Goal: Task Accomplishment & Management: Complete application form

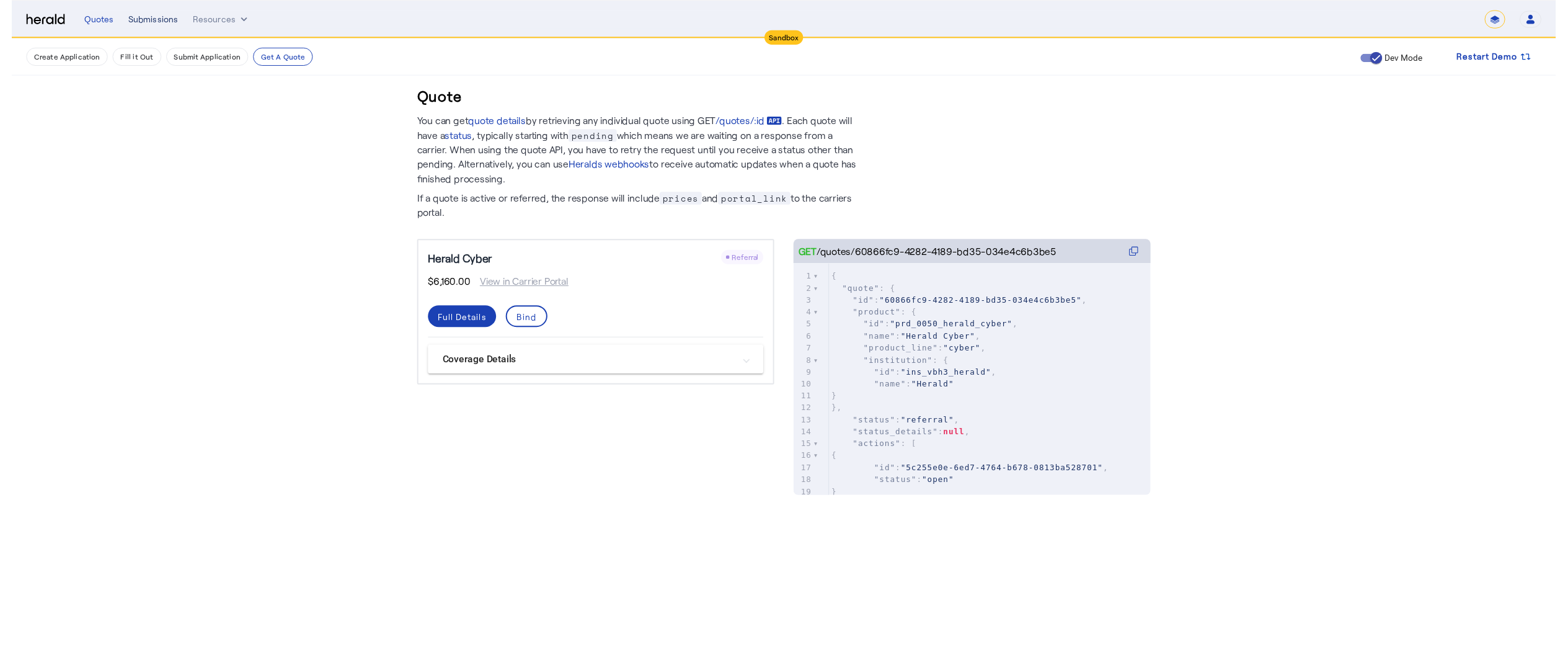
scroll to position [132, 0]
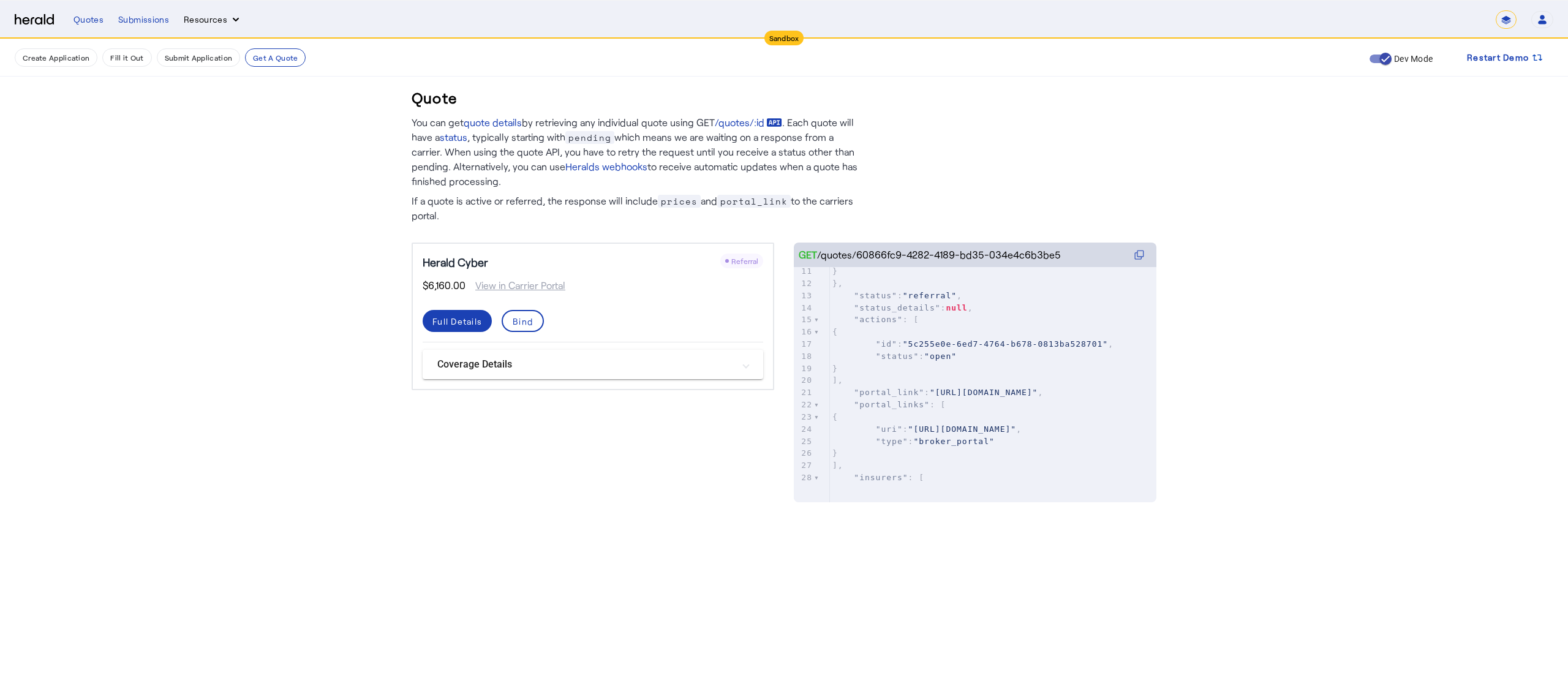
click at [187, 20] on button "Resources" at bounding box center [213, 20] width 58 height 12
click at [189, 44] on div "Herald Request Builder" at bounding box center [245, 45] width 124 height 29
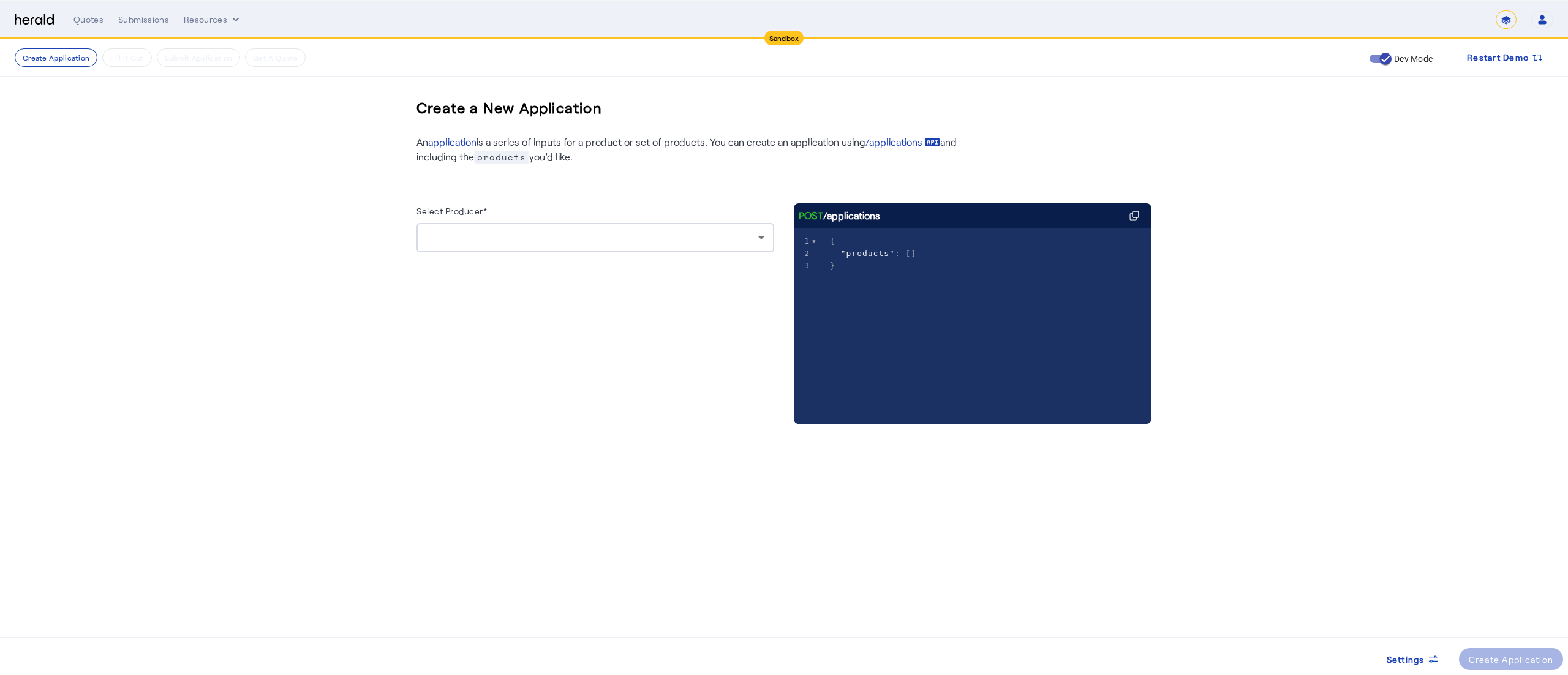
click at [557, 241] on div at bounding box center [592, 237] width 332 height 15
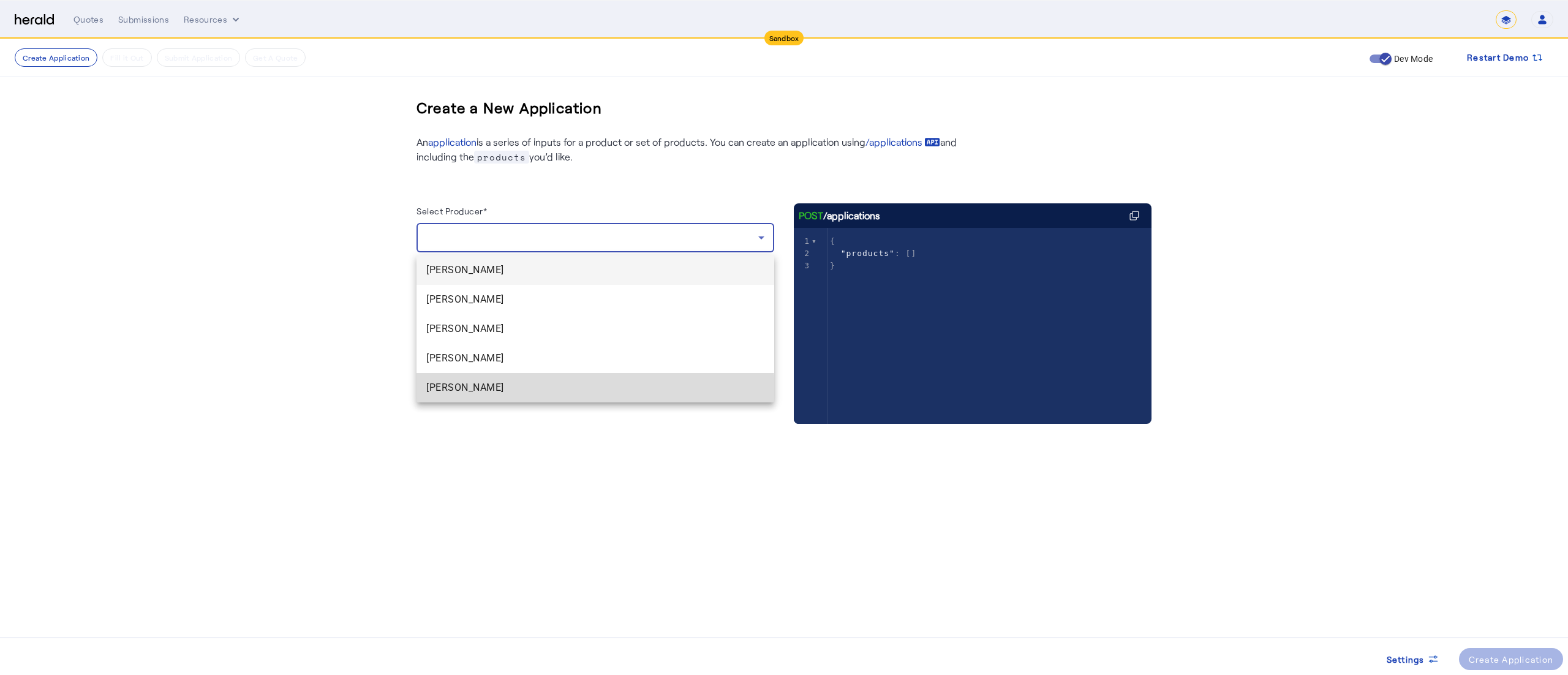
click at [507, 394] on span "[PERSON_NAME]" at bounding box center [595, 388] width 338 height 15
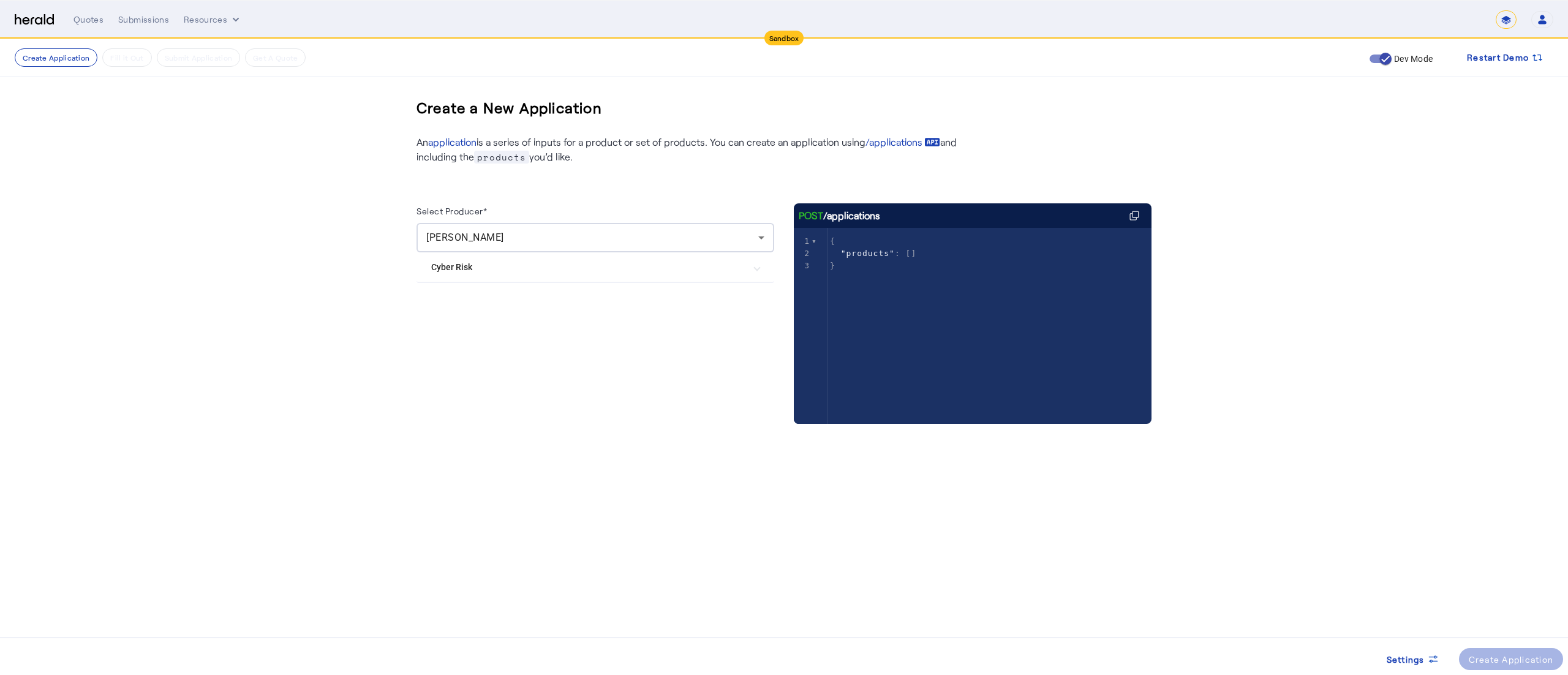
click at [534, 271] on Risk "Cyber Risk" at bounding box center [588, 267] width 313 height 13
drag, startPoint x: 503, startPoint y: 337, endPoint x: 488, endPoint y: 323, distance: 20.5
click at [488, 323] on div "Herald Cyber" at bounding box center [470, 328] width 78 height 25
click at [488, 323] on label "Herald Cyber" at bounding box center [482, 328] width 53 height 12
click at [1480, 663] on div "Create Application" at bounding box center [1511, 659] width 85 height 13
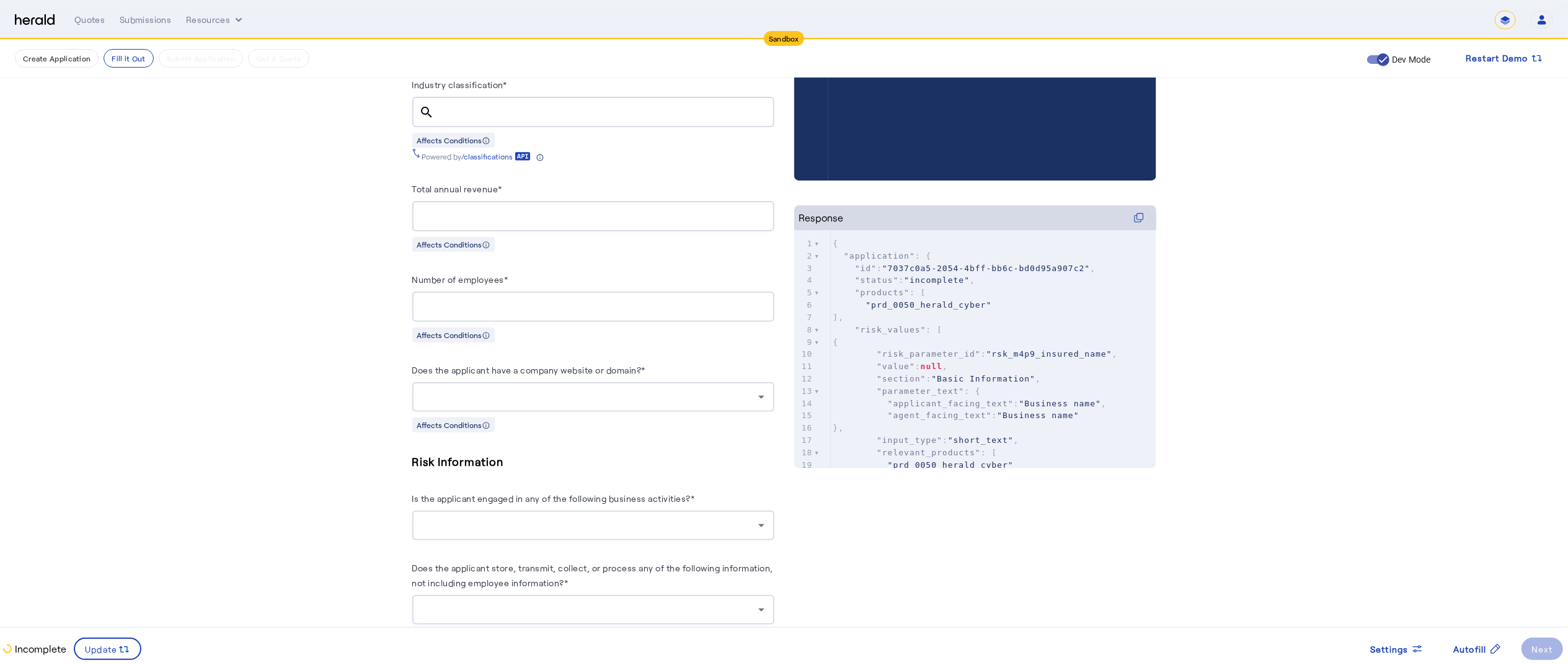
scroll to position [356, 0]
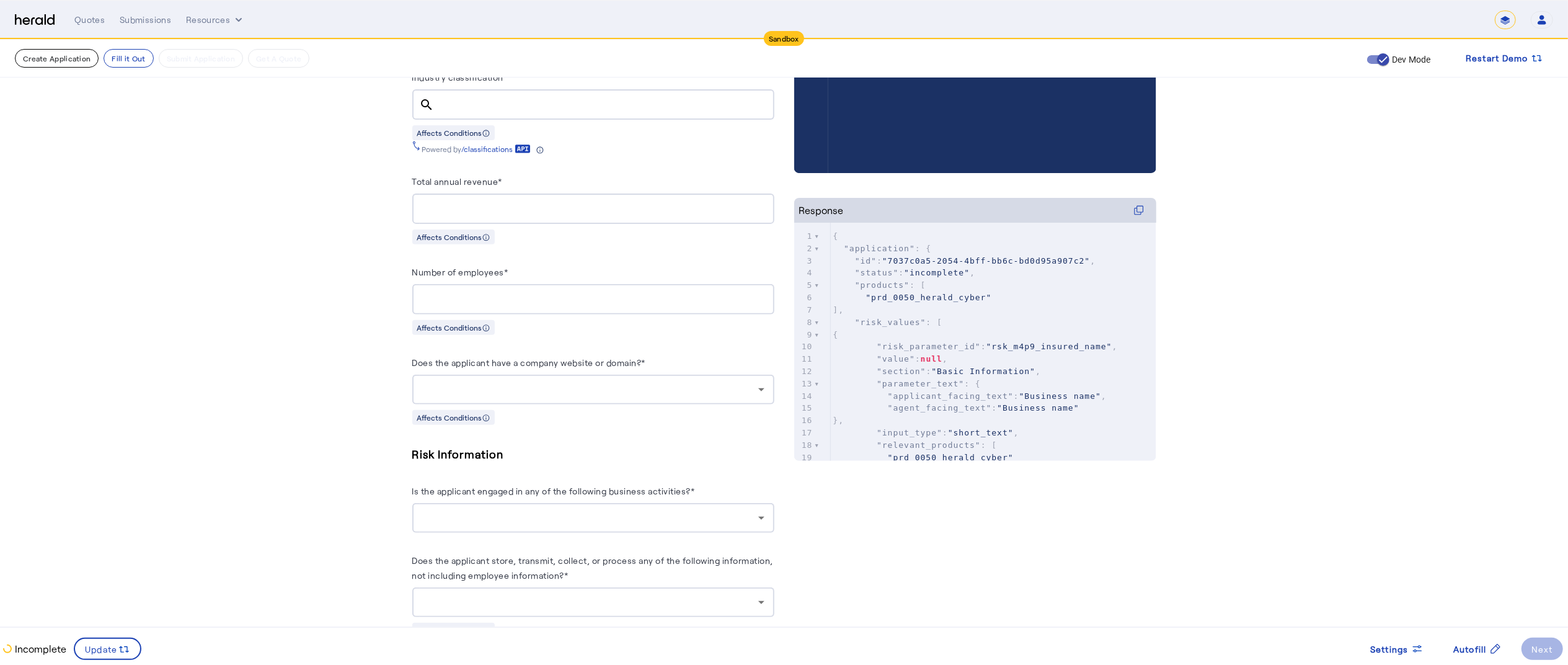
click at [72, 49] on button "Create Application" at bounding box center [57, 58] width 84 height 18
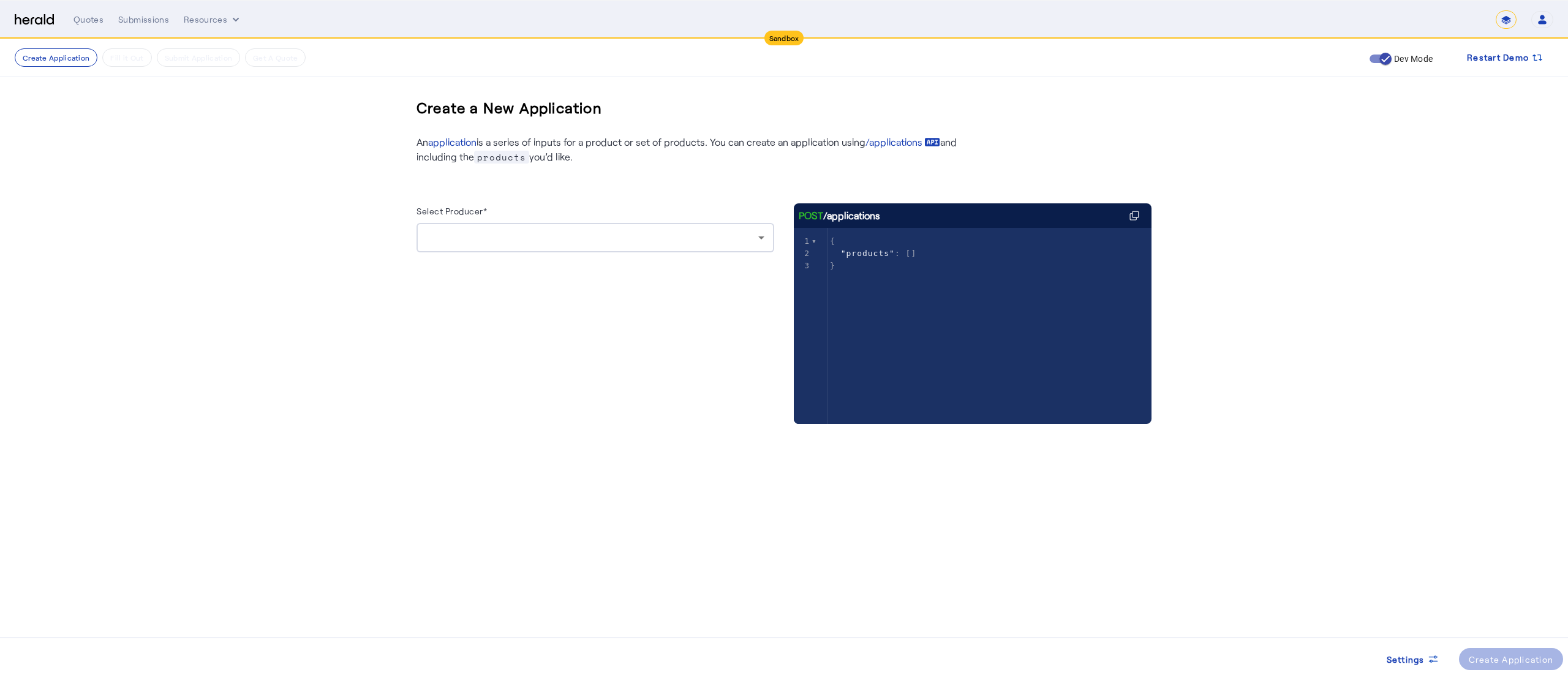
click at [461, 226] on div at bounding box center [595, 237] width 338 height 29
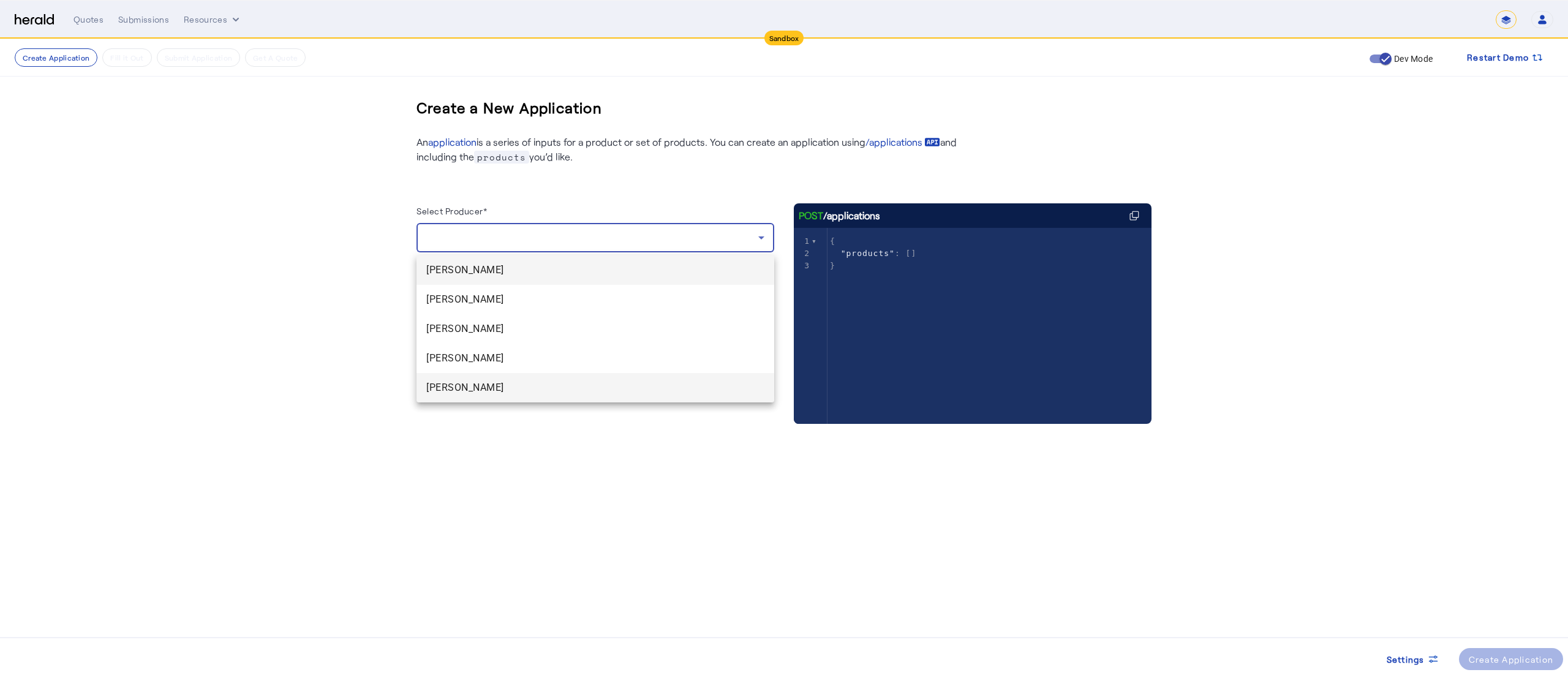
click at [439, 395] on span "[PERSON_NAME]" at bounding box center [595, 388] width 338 height 15
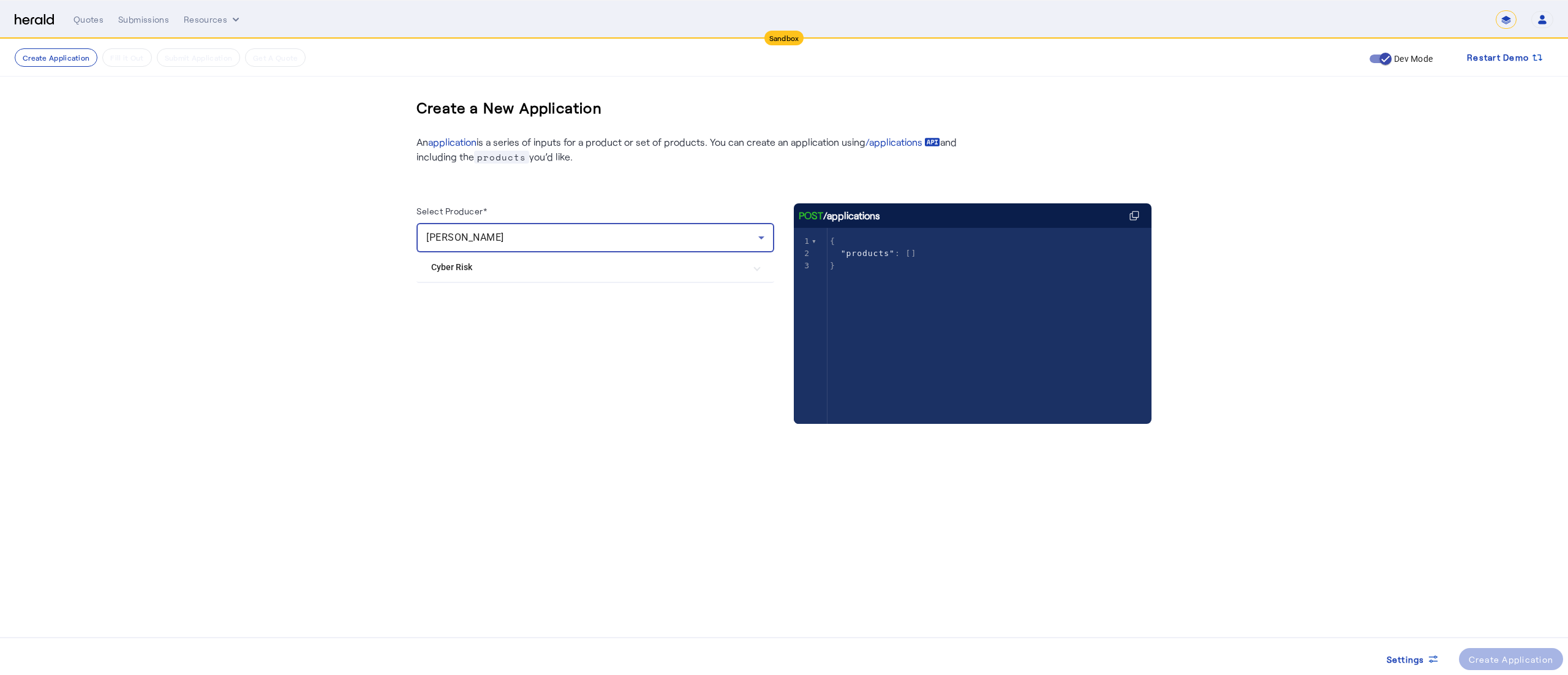
click at [513, 267] on Risk "Cyber Risk" at bounding box center [588, 267] width 313 height 13
click at [482, 330] on label "Herald Cyber" at bounding box center [482, 328] width 53 height 12
click at [1478, 652] on span at bounding box center [1511, 659] width 105 height 29
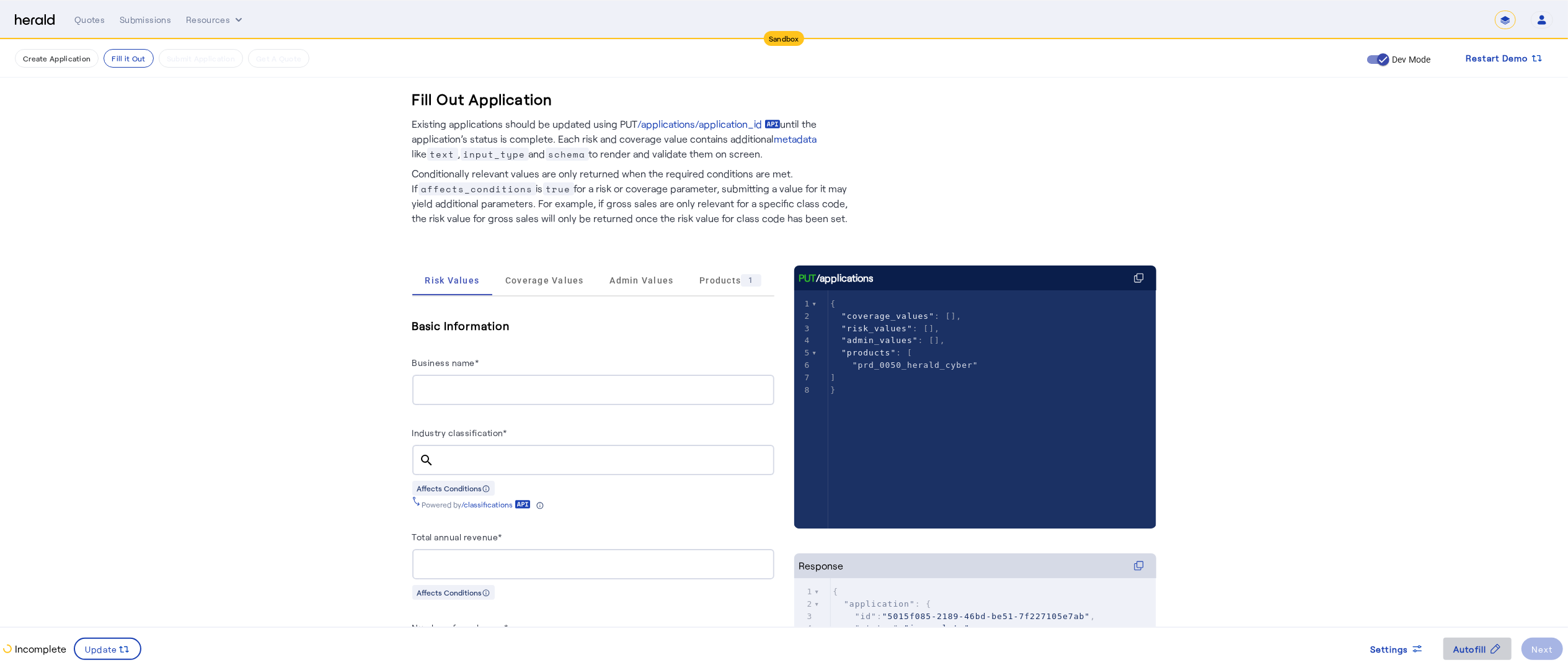
click at [1482, 643] on span "Autofill" at bounding box center [1469, 649] width 34 height 13
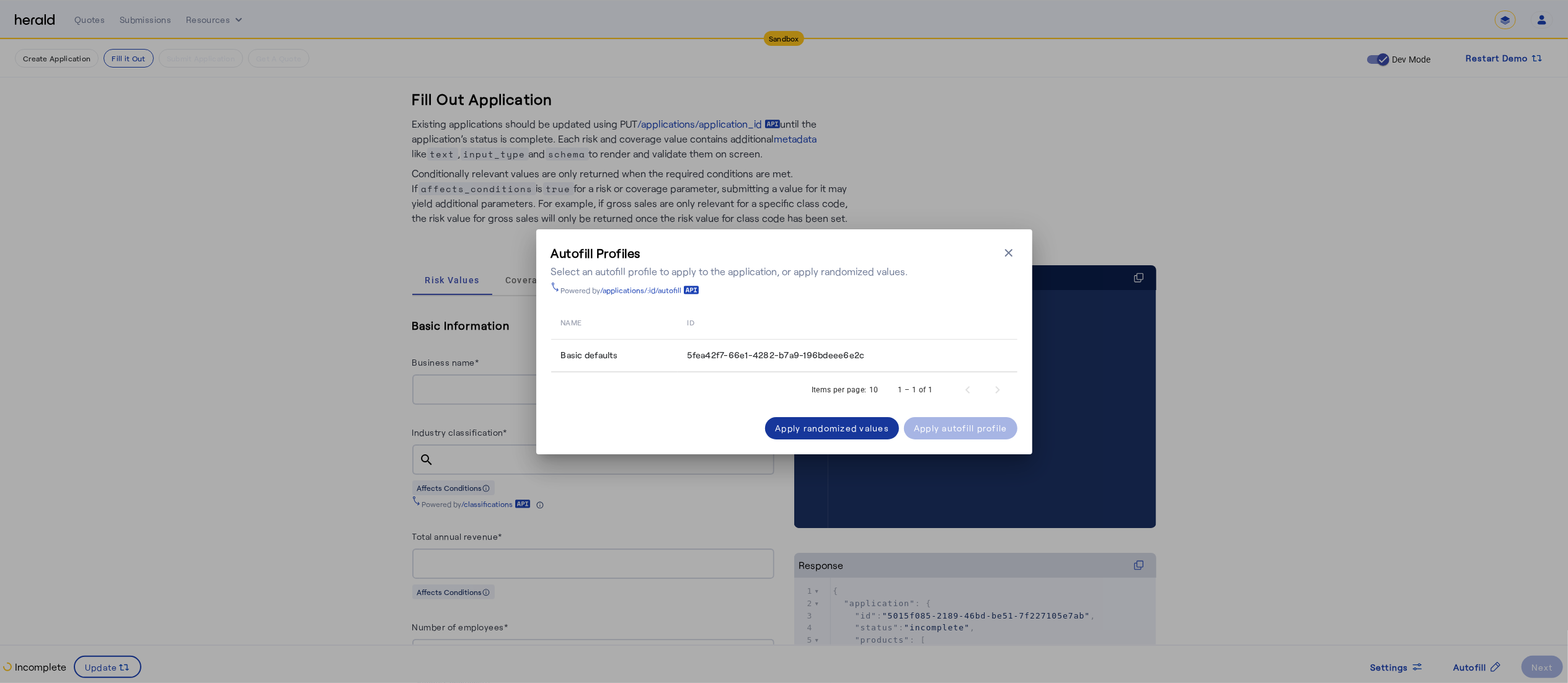
click at [823, 425] on div "Apply randomized values" at bounding box center [832, 428] width 114 height 13
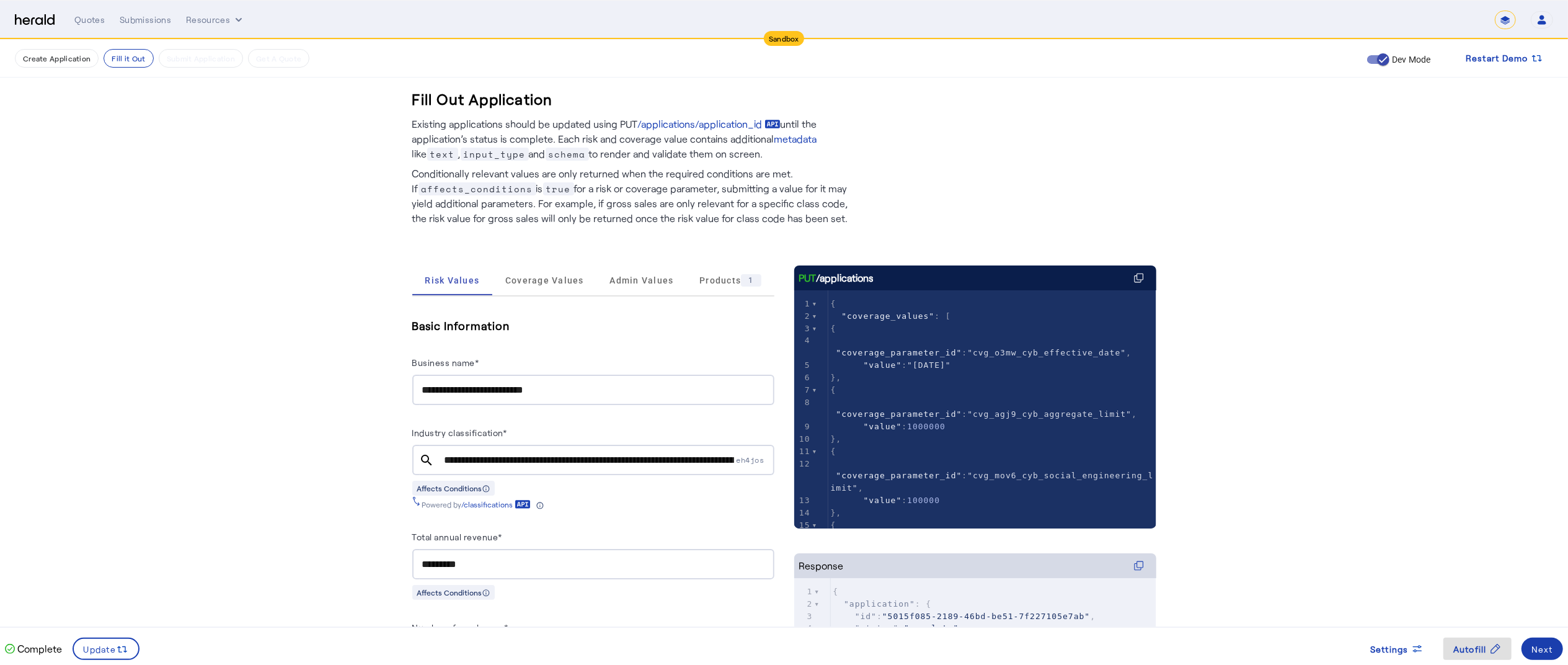
click at [1526, 651] on span at bounding box center [1542, 649] width 41 height 30
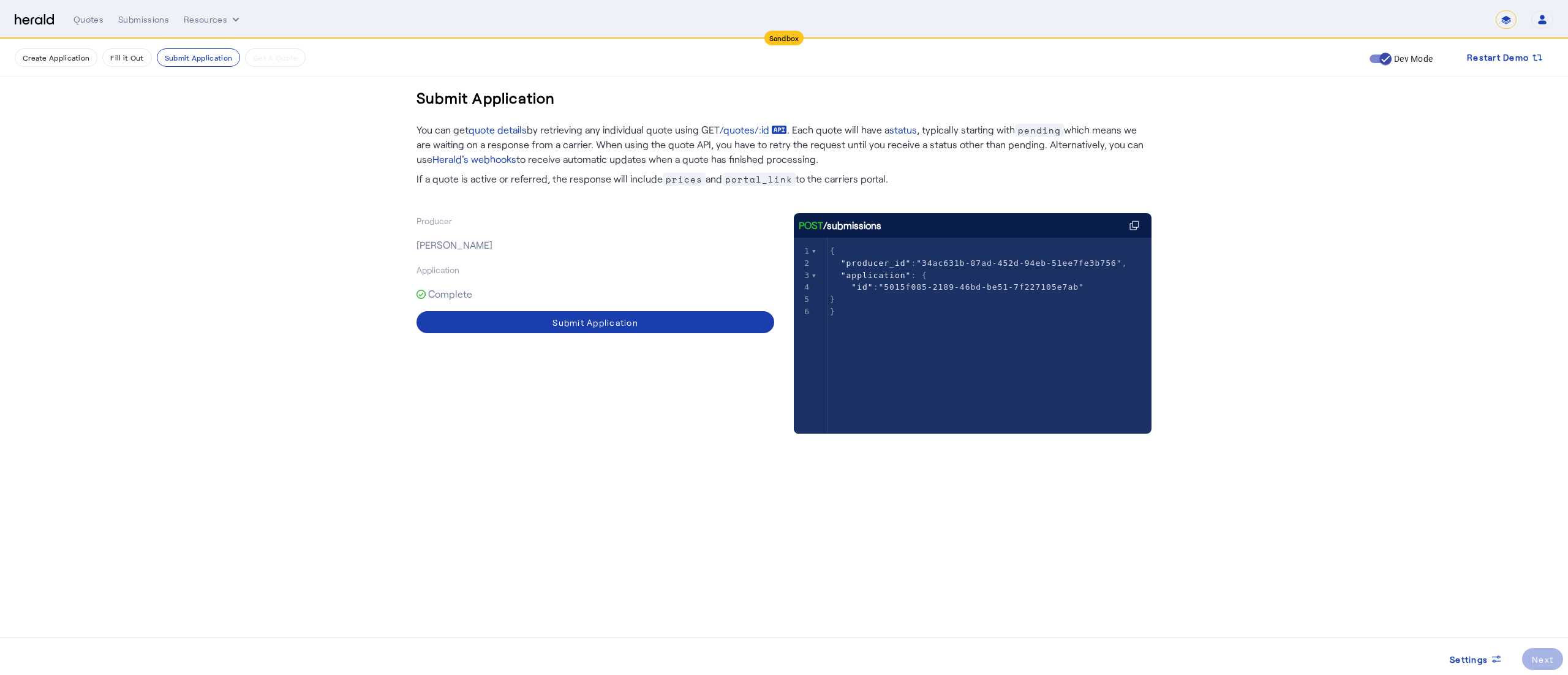
click at [658, 332] on span at bounding box center [595, 322] width 358 height 29
click at [187, 14] on button "Resources" at bounding box center [213, 20] width 58 height 12
click at [201, 51] on span "Herald Request Builder" at bounding box center [245, 45] width 105 height 12
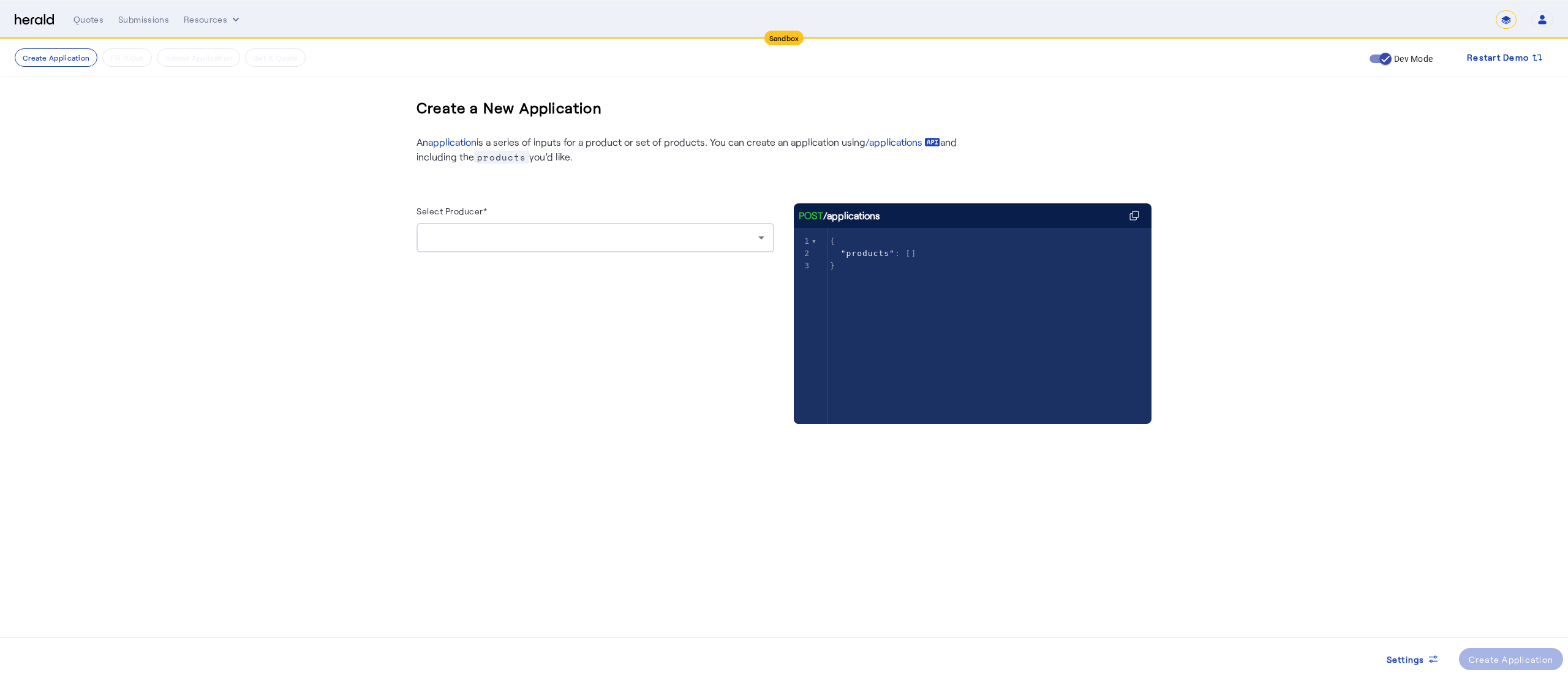
click at [498, 248] on div at bounding box center [595, 237] width 338 height 29
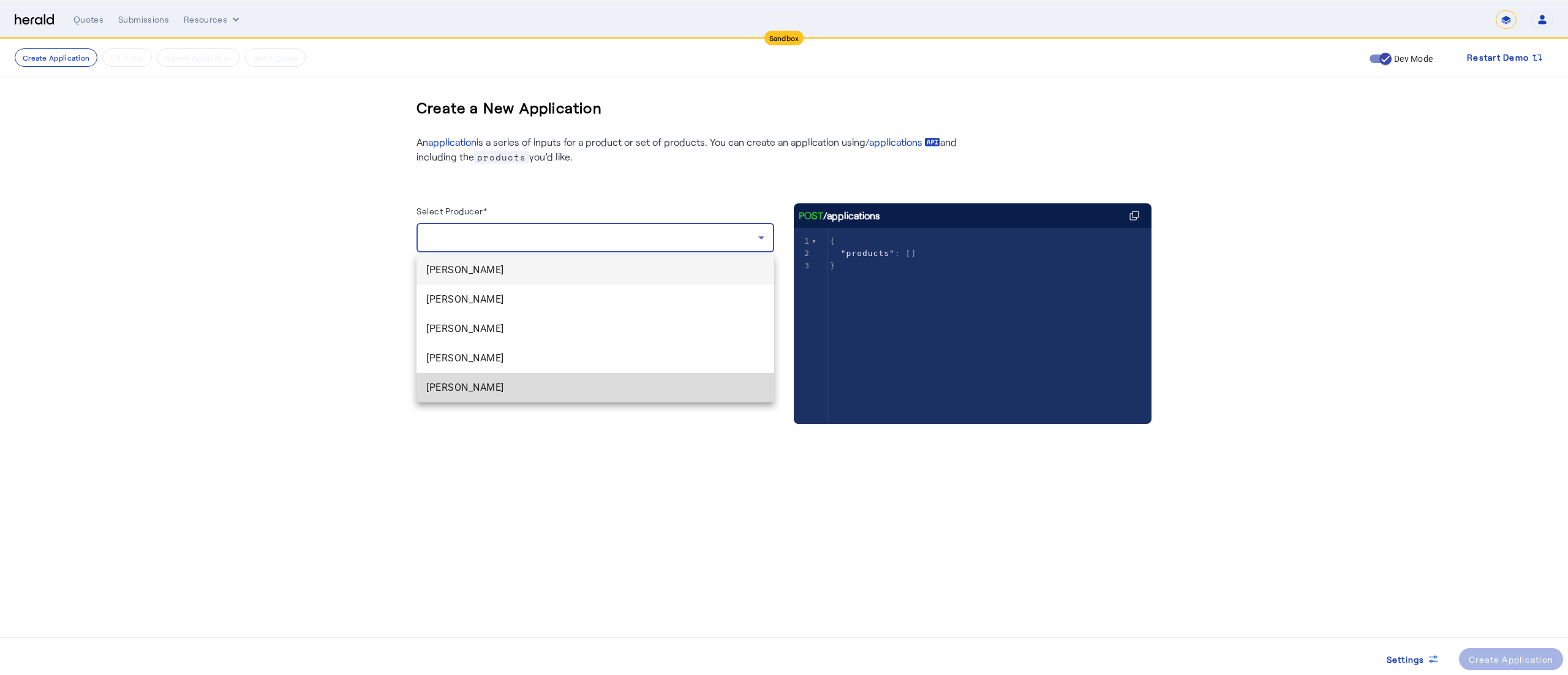
click at [464, 376] on mat-option "[PERSON_NAME]" at bounding box center [595, 388] width 358 height 29
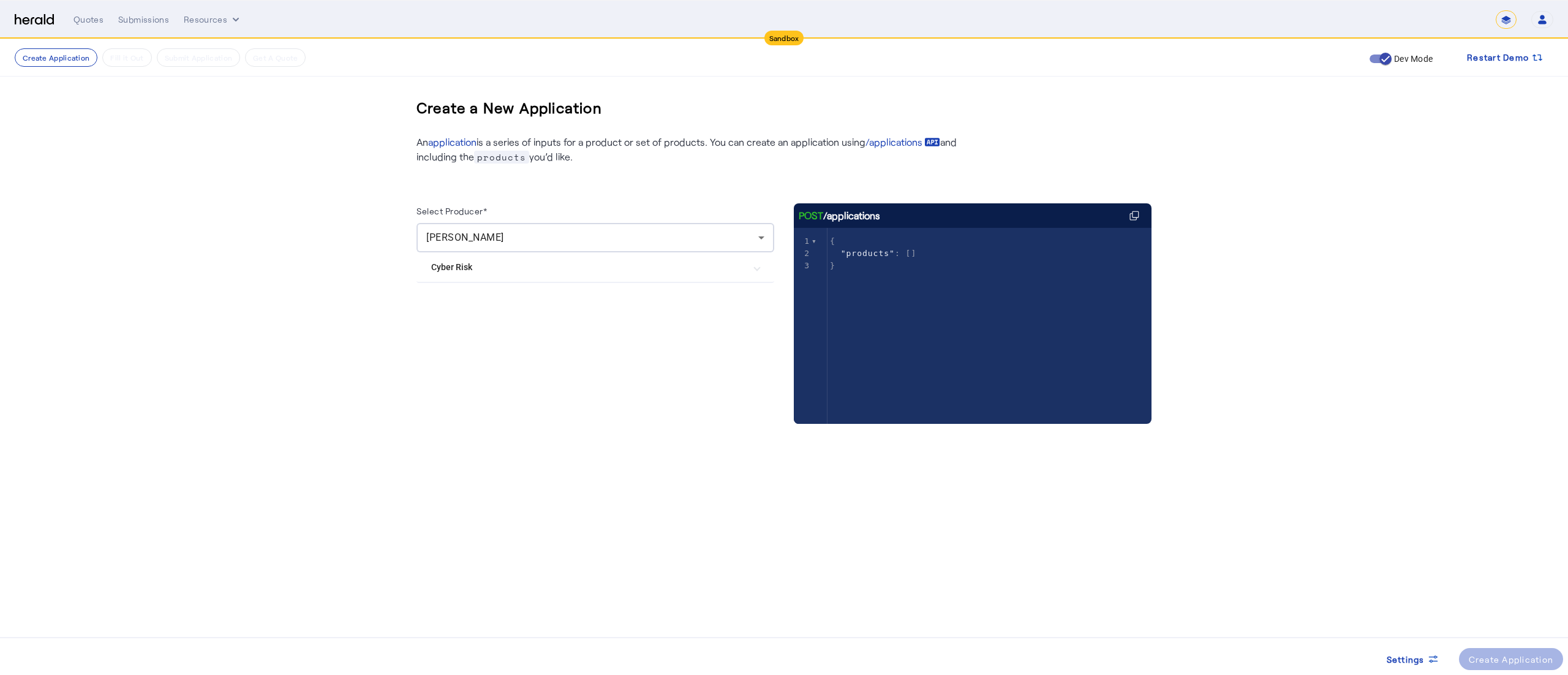
click at [562, 267] on Risk "Cyber Risk" at bounding box center [588, 267] width 313 height 13
click at [501, 330] on label "Herald Cyber" at bounding box center [482, 328] width 53 height 12
click at [1476, 657] on div "Create Application" at bounding box center [1511, 659] width 85 height 13
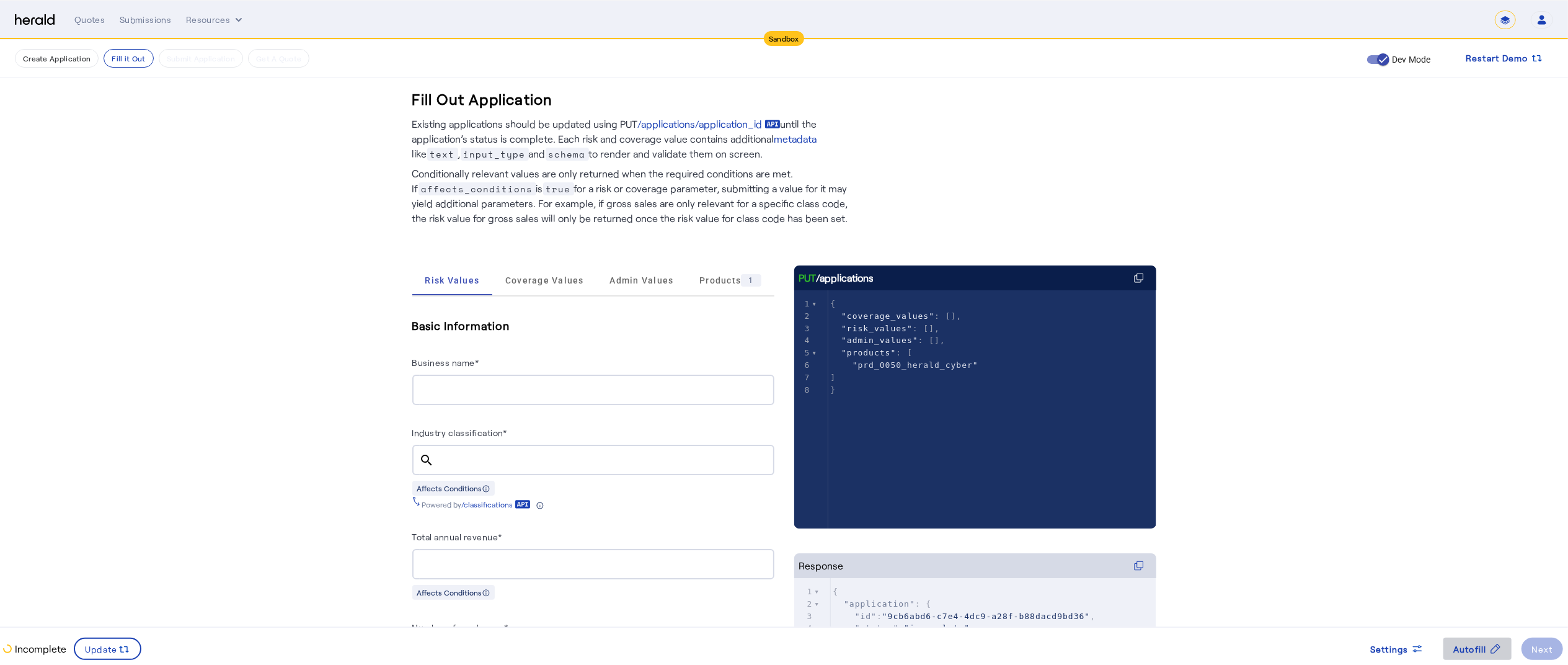
click at [1468, 647] on span "Autofill" at bounding box center [1469, 649] width 34 height 13
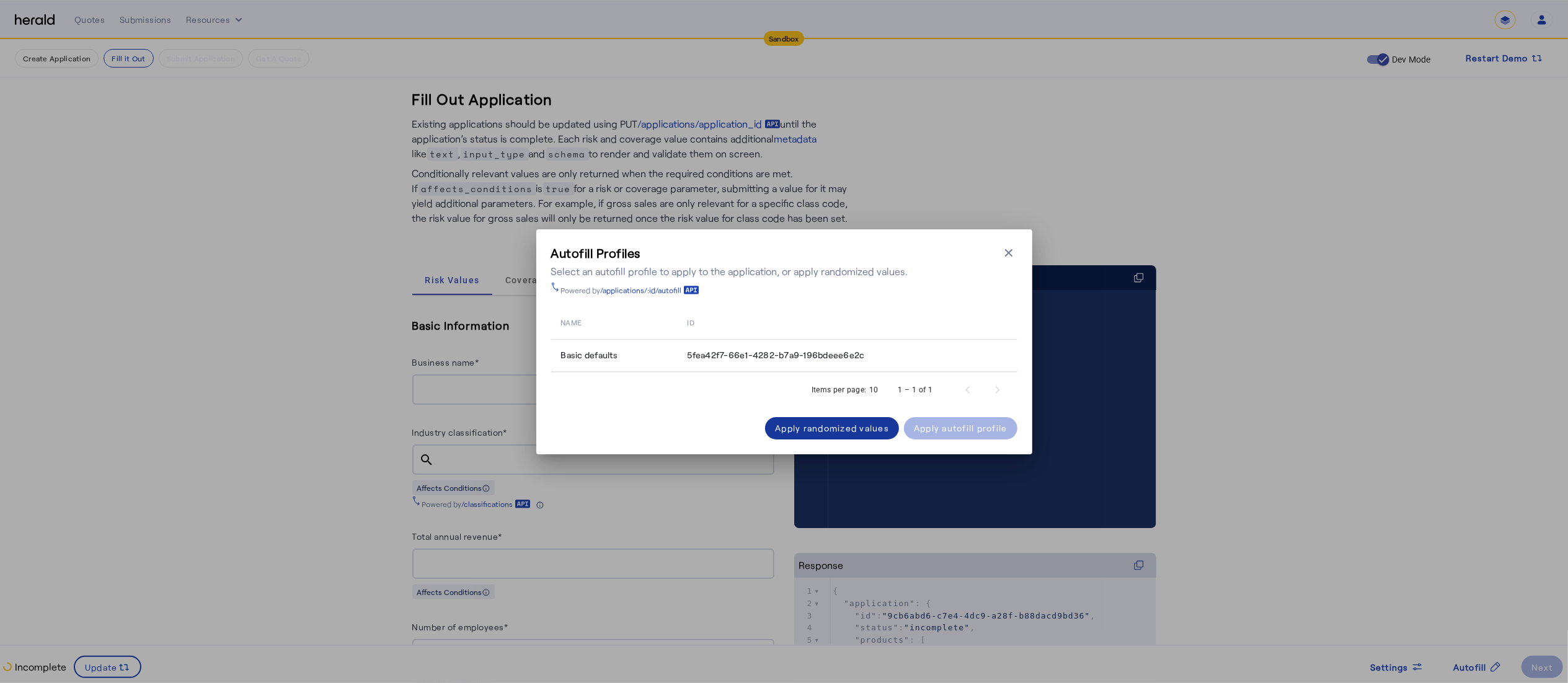
click at [844, 422] on div "Apply randomized values" at bounding box center [832, 428] width 114 height 13
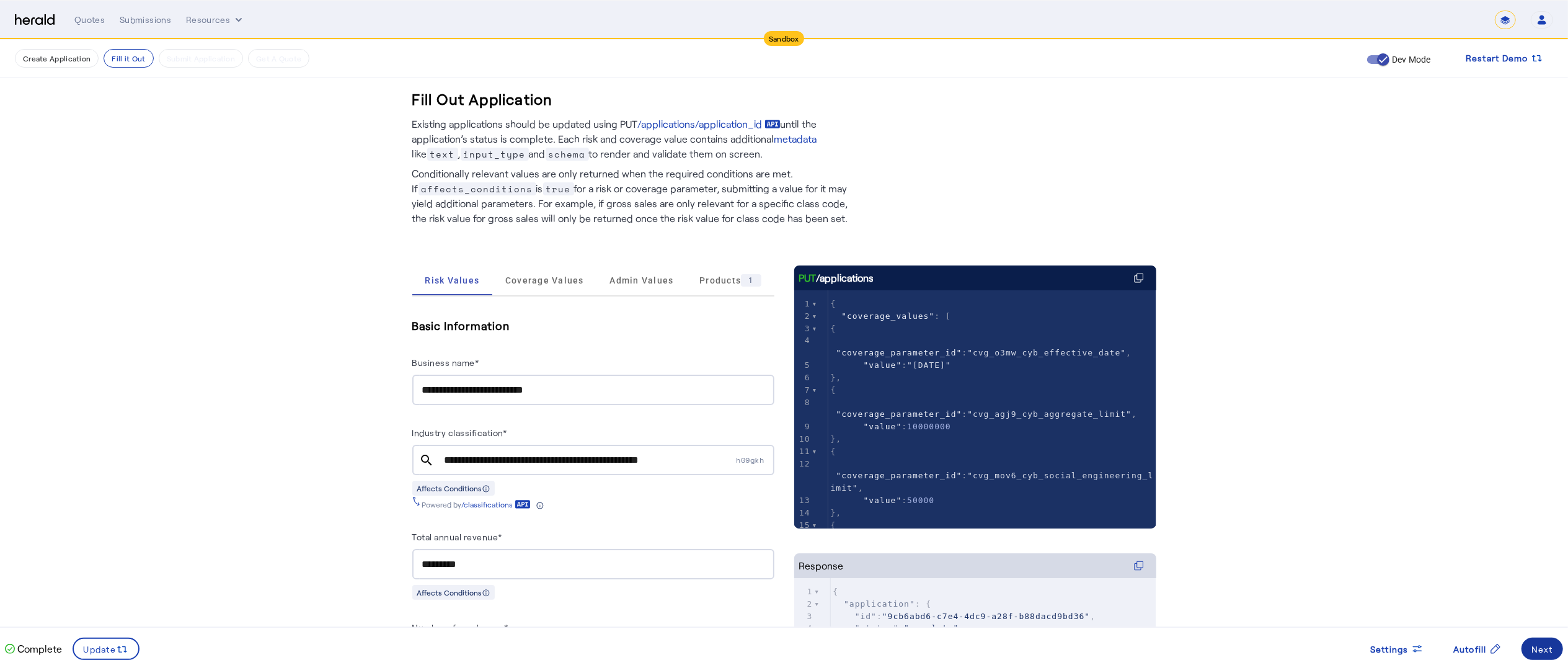
click at [1554, 645] on span at bounding box center [1542, 649] width 41 height 30
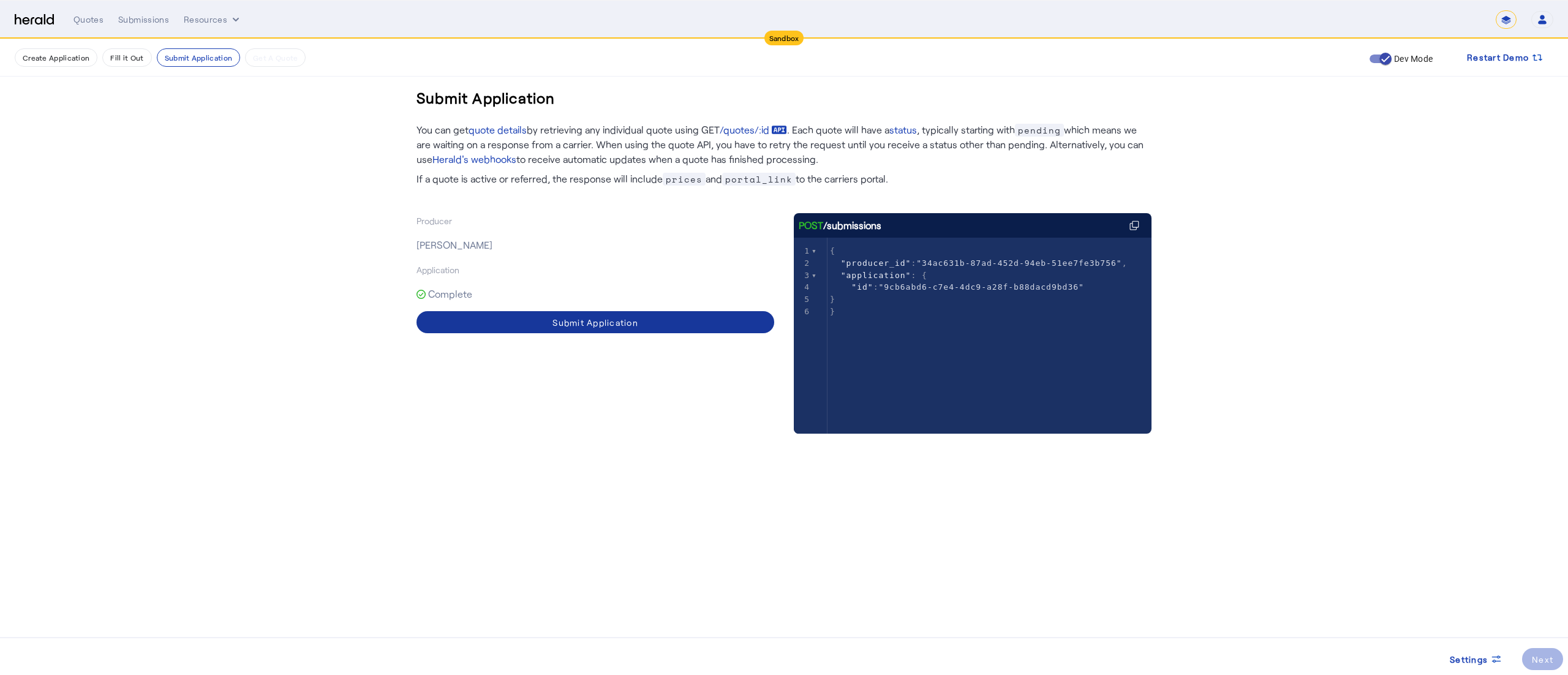
click at [594, 315] on span at bounding box center [595, 322] width 358 height 29
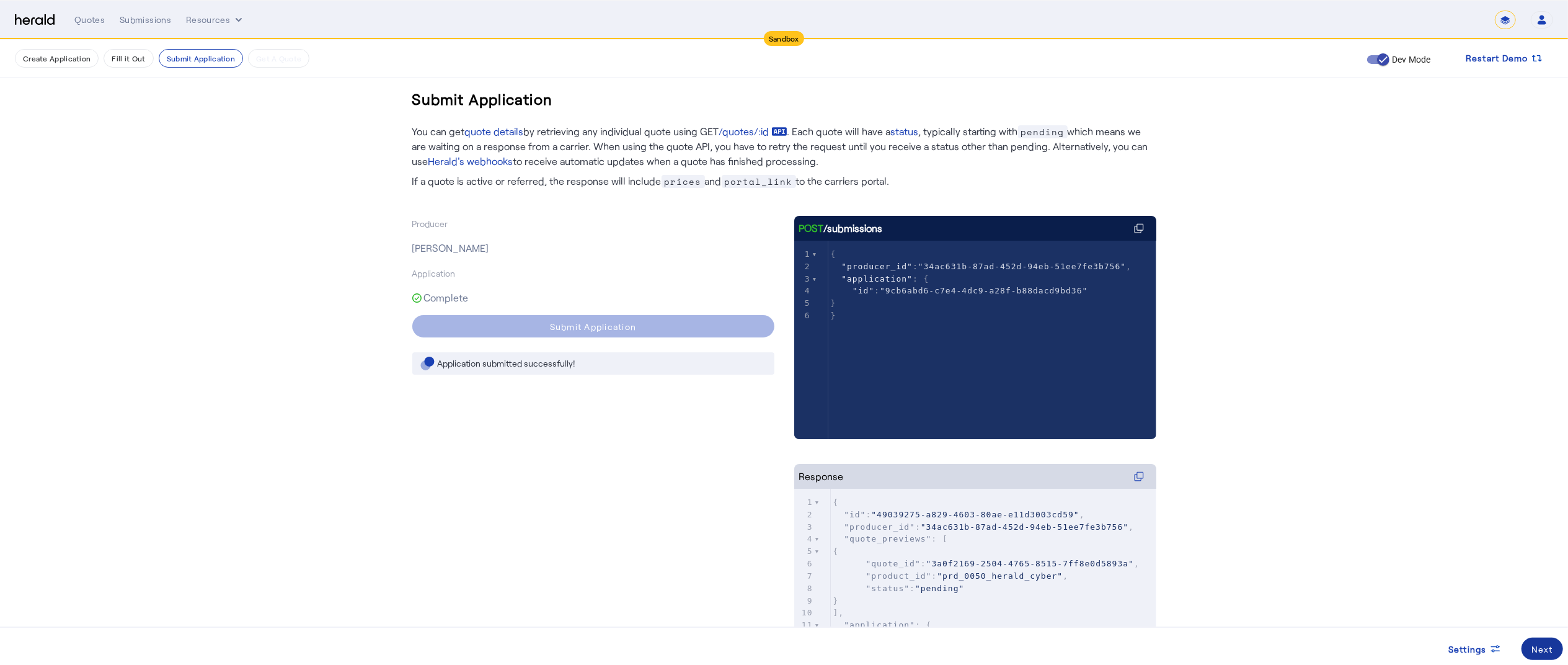
click at [1529, 644] on span at bounding box center [1542, 649] width 41 height 30
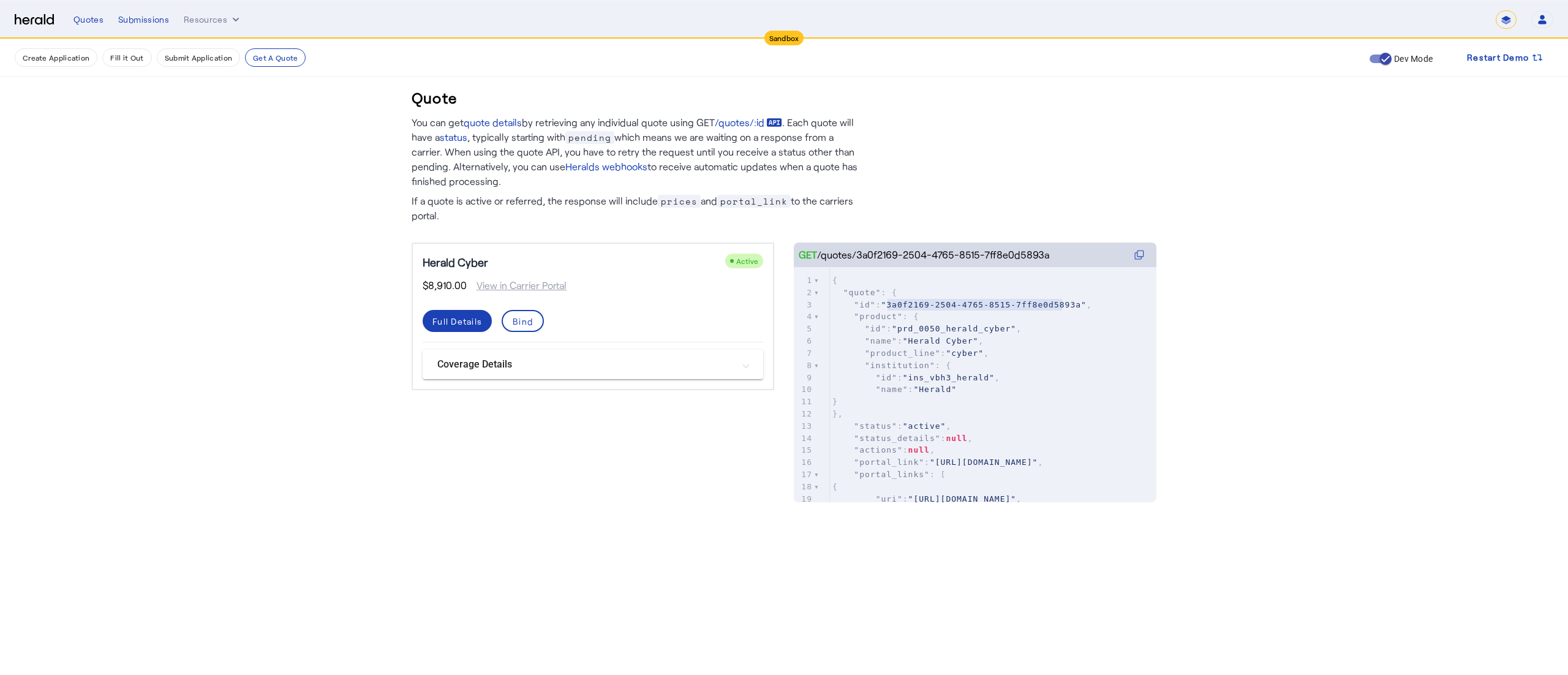
type textarea "**********"
drag, startPoint x: 885, startPoint y: 306, endPoint x: 1066, endPoint y: 302, distance: 181.0
click at [1066, 302] on span ""3a0f2169-2504-4765-8515-7ff8e0d5893a"" at bounding box center [984, 305] width 205 height 9
